Goal: Find specific page/section: Find specific page/section

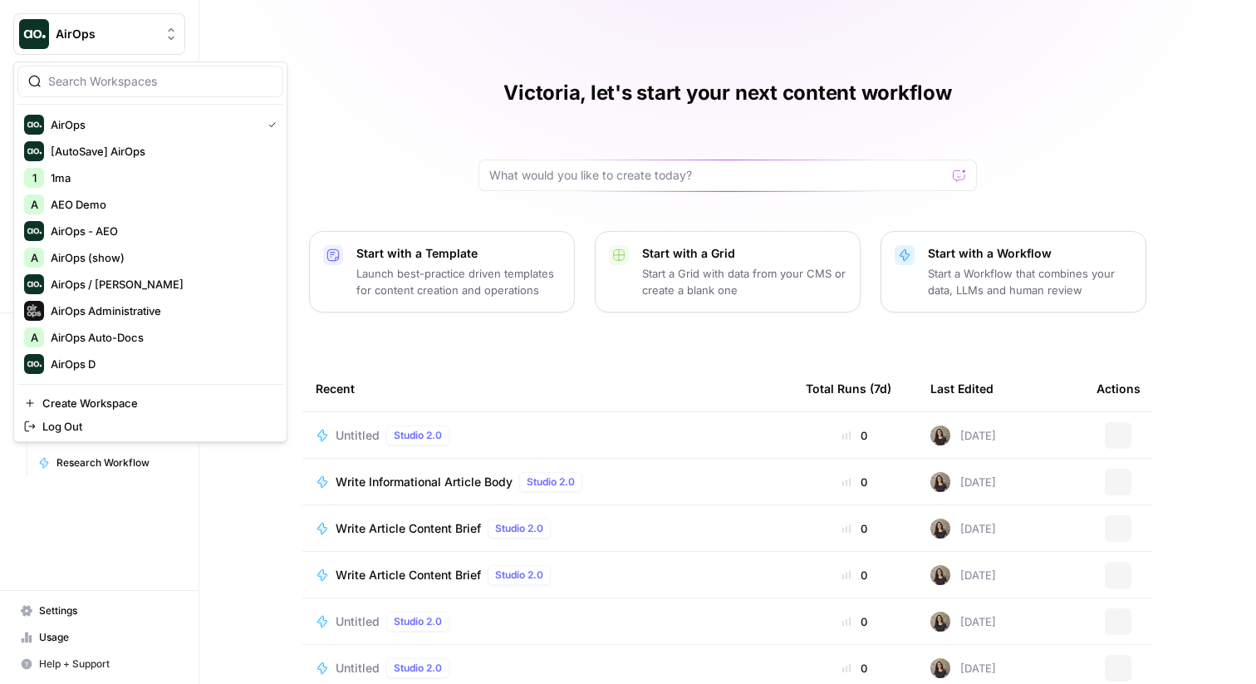
click at [103, 47] on button "AirOps" at bounding box center [99, 34] width 172 height 42
click at [106, 79] on input "search" at bounding box center [160, 81] width 224 height 17
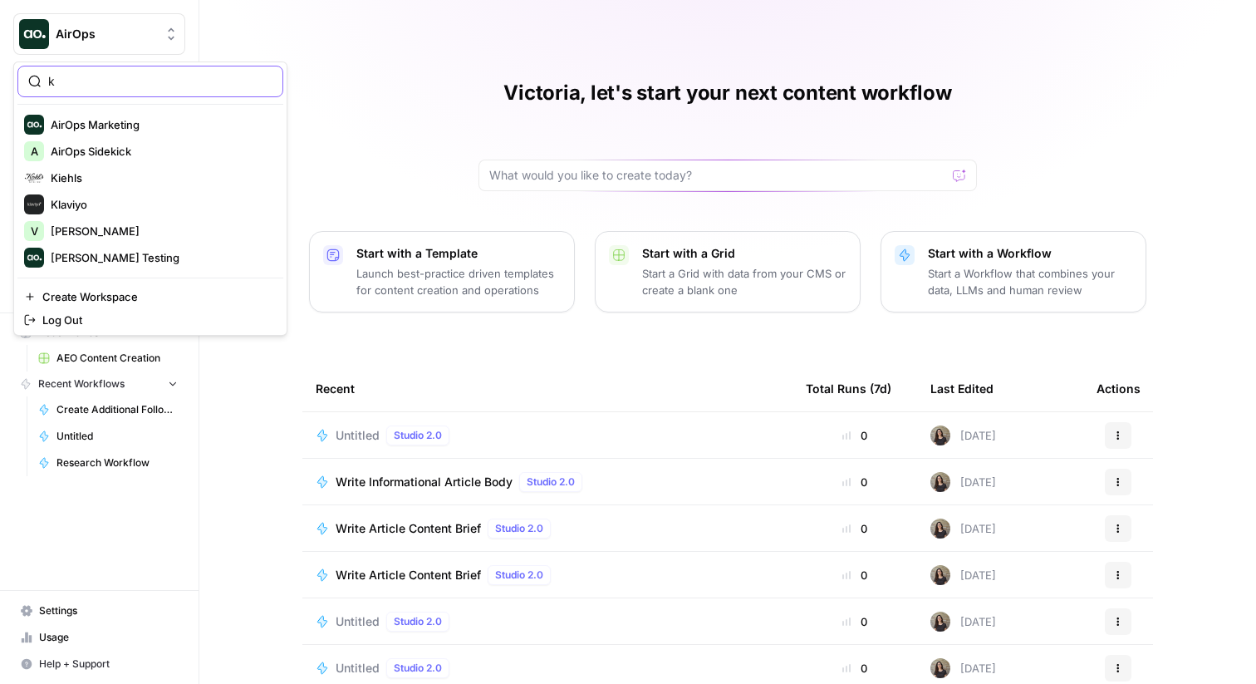
type input "k"
click at [73, 182] on span "Kiehls" at bounding box center [160, 178] width 219 height 17
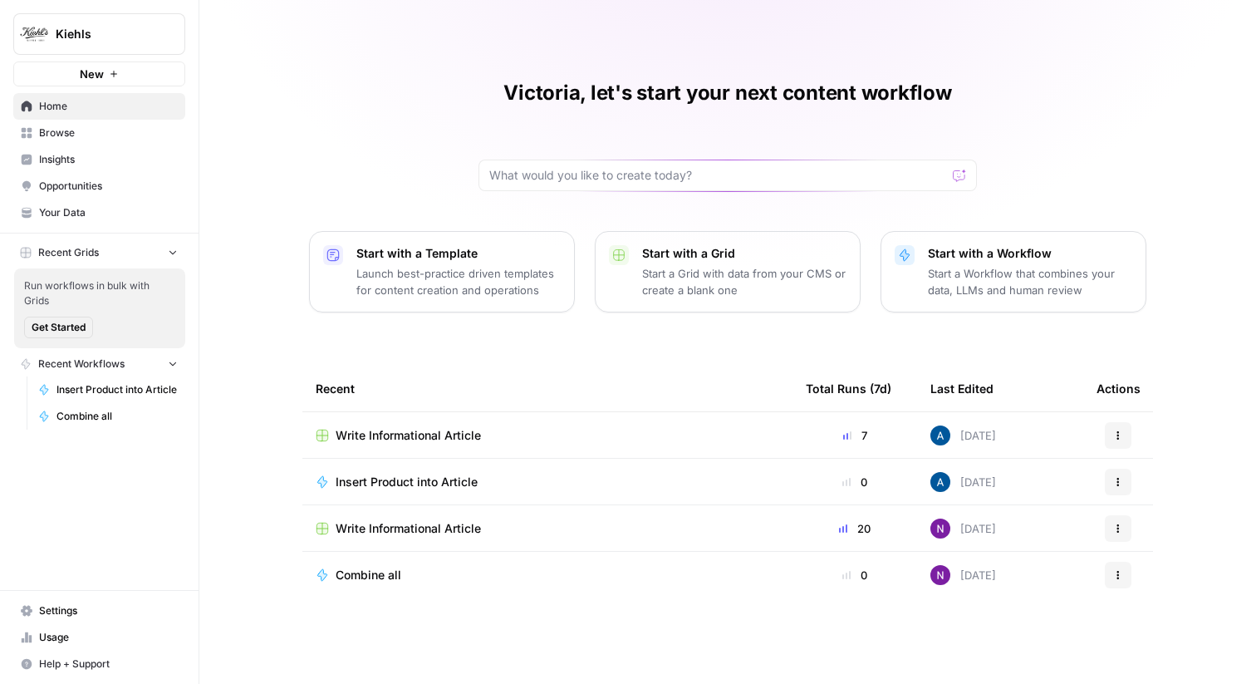
click at [90, 153] on span "Insights" at bounding box center [108, 159] width 139 height 15
